Goal: Find specific page/section: Find specific page/section

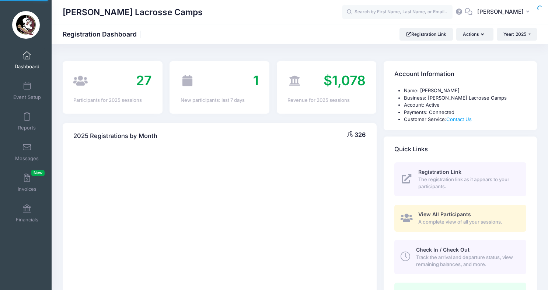
select select
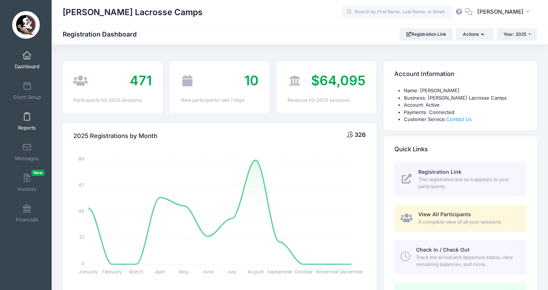
click at [31, 118] on link "Reports" at bounding box center [27, 121] width 35 height 26
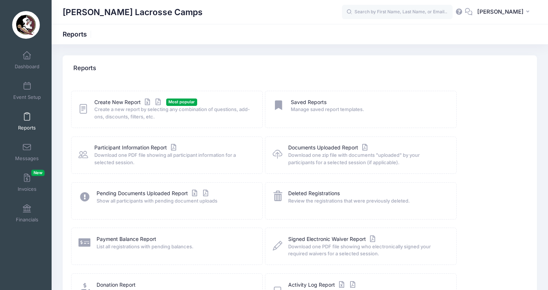
click at [84, 110] on icon at bounding box center [83, 108] width 10 height 11
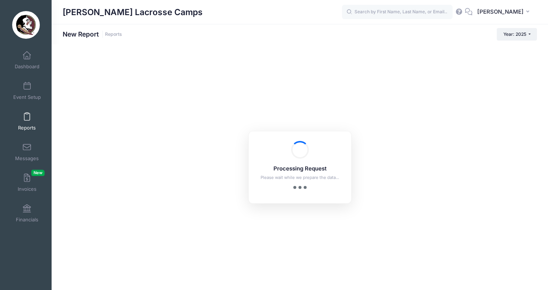
checkbox input "true"
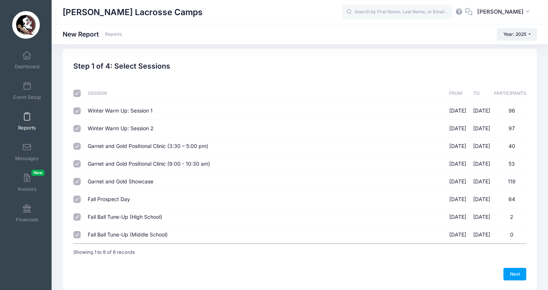
scroll to position [13, 0]
